Goal: Information Seeking & Learning: Compare options

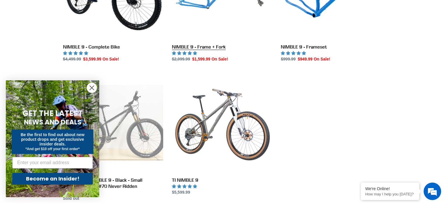
scroll to position [233, 0]
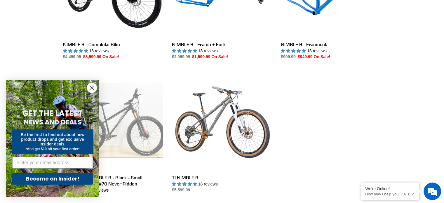
click at [90, 86] on circle "Close dialog" at bounding box center [92, 88] width 10 height 10
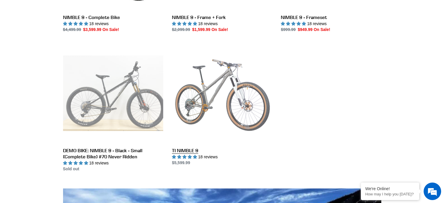
scroll to position [263, 0]
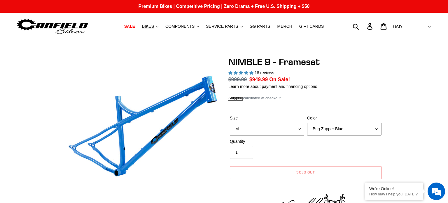
select select "M"
select select "highest-rating"
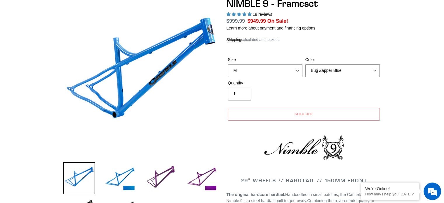
drag, startPoint x: 0, startPoint y: 0, endPoint x: 373, endPoint y: 70, distance: 379.9
click at [373, 70] on select "Bug Zapper Blue Purple Haze -Sold Out Galaxy Black" at bounding box center [342, 70] width 74 height 13
click at [305, 64] on select "Bug Zapper Blue Purple Haze -Sold Out Galaxy Black" at bounding box center [342, 70] width 74 height 13
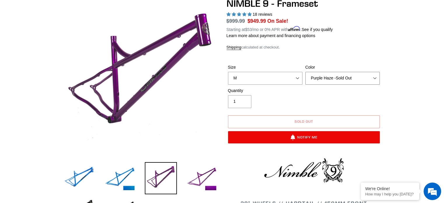
click at [333, 78] on select "Bug Zapper Blue Purple Haze -Sold Out Galaxy Black" at bounding box center [342, 78] width 74 height 13
select select "Galaxy Black"
click at [305, 72] on select "Bug Zapper Blue Purple Haze -Sold Out Galaxy Black" at bounding box center [342, 78] width 74 height 13
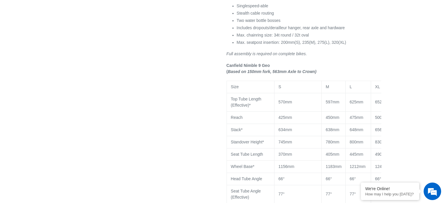
scroll to position [408, 0]
